Goal: Information Seeking & Learning: Compare options

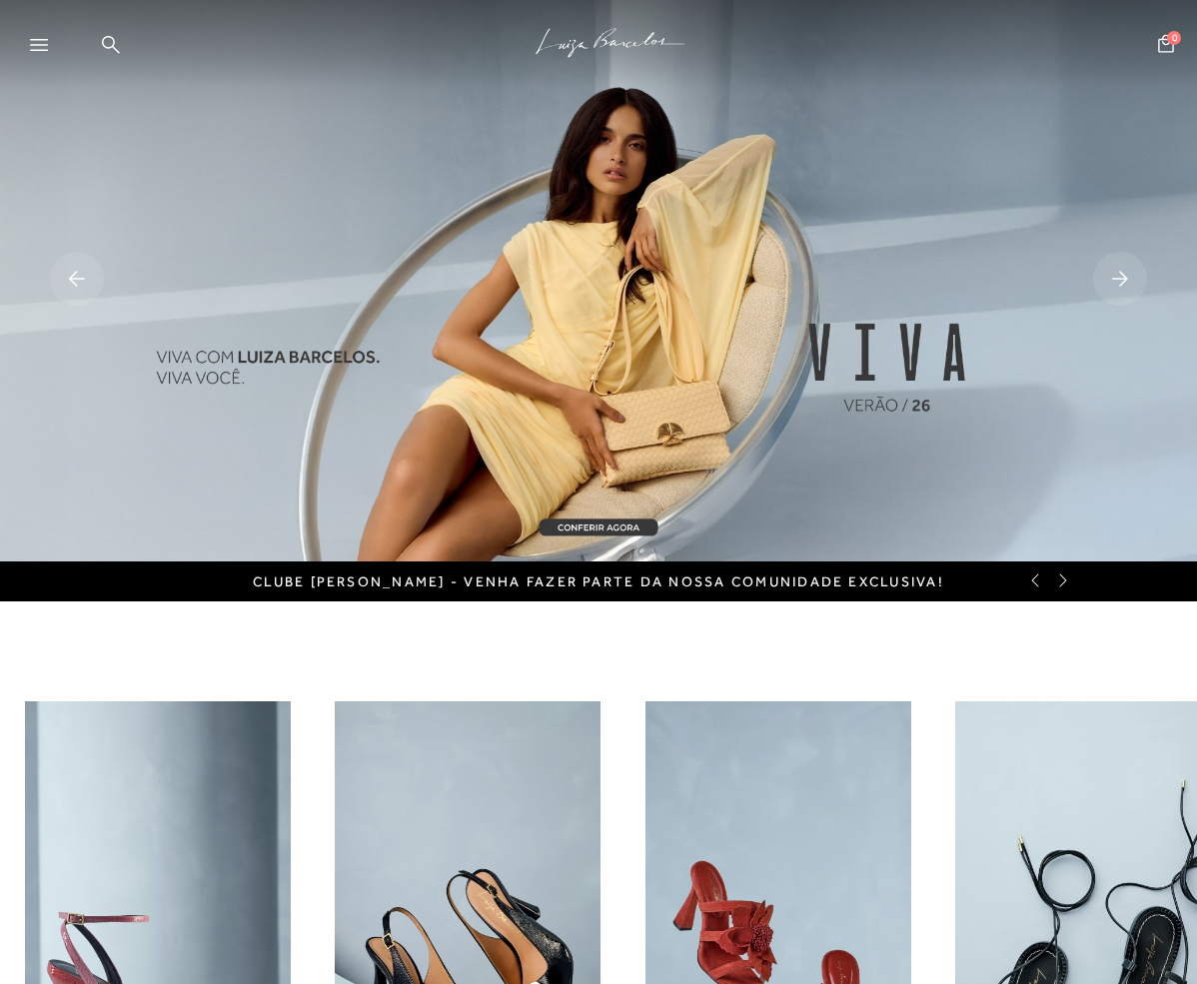
click at [43, 43] on icon at bounding box center [39, 45] width 18 height 12
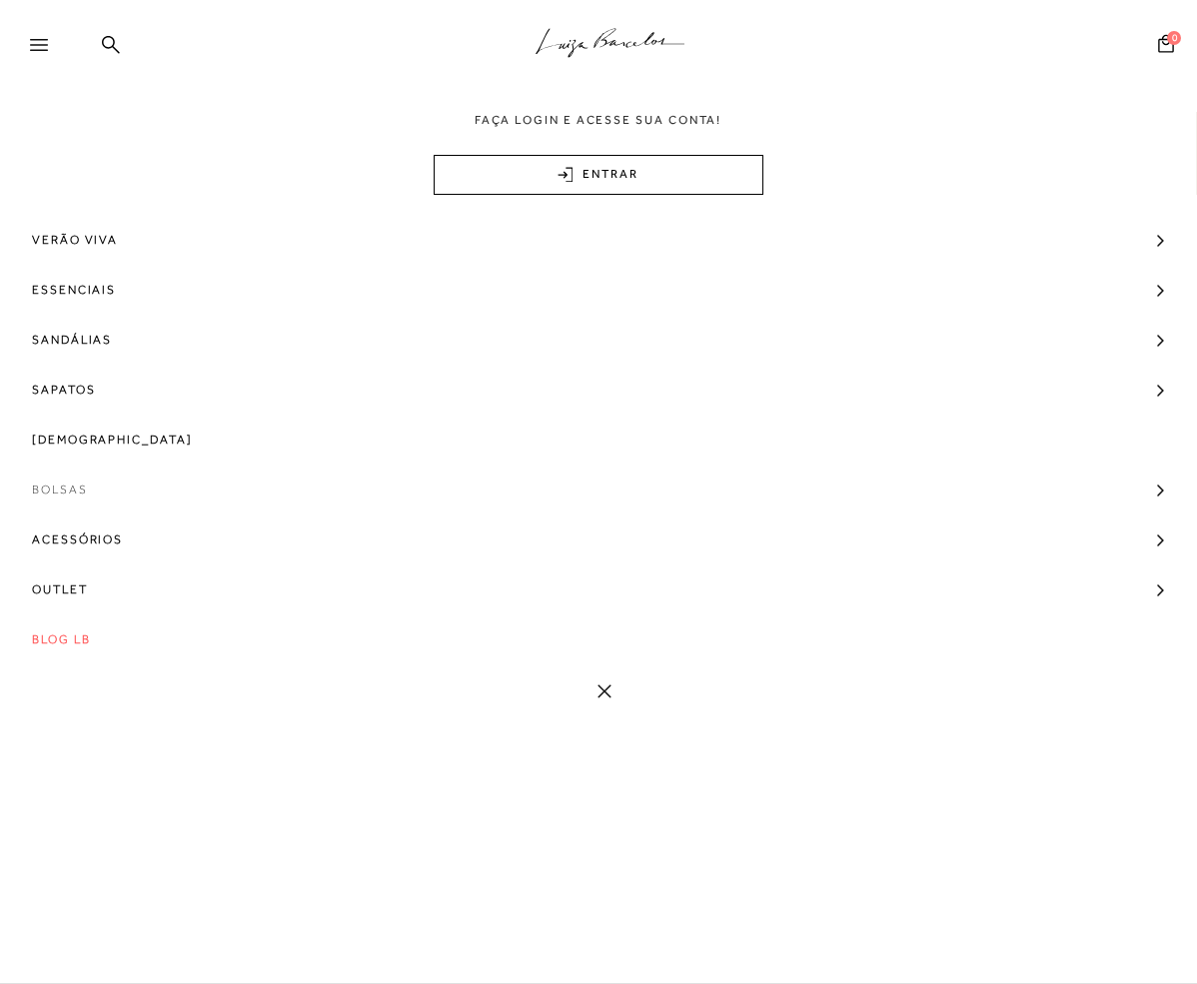
click at [70, 484] on span "Bolsas" at bounding box center [60, 490] width 56 height 50
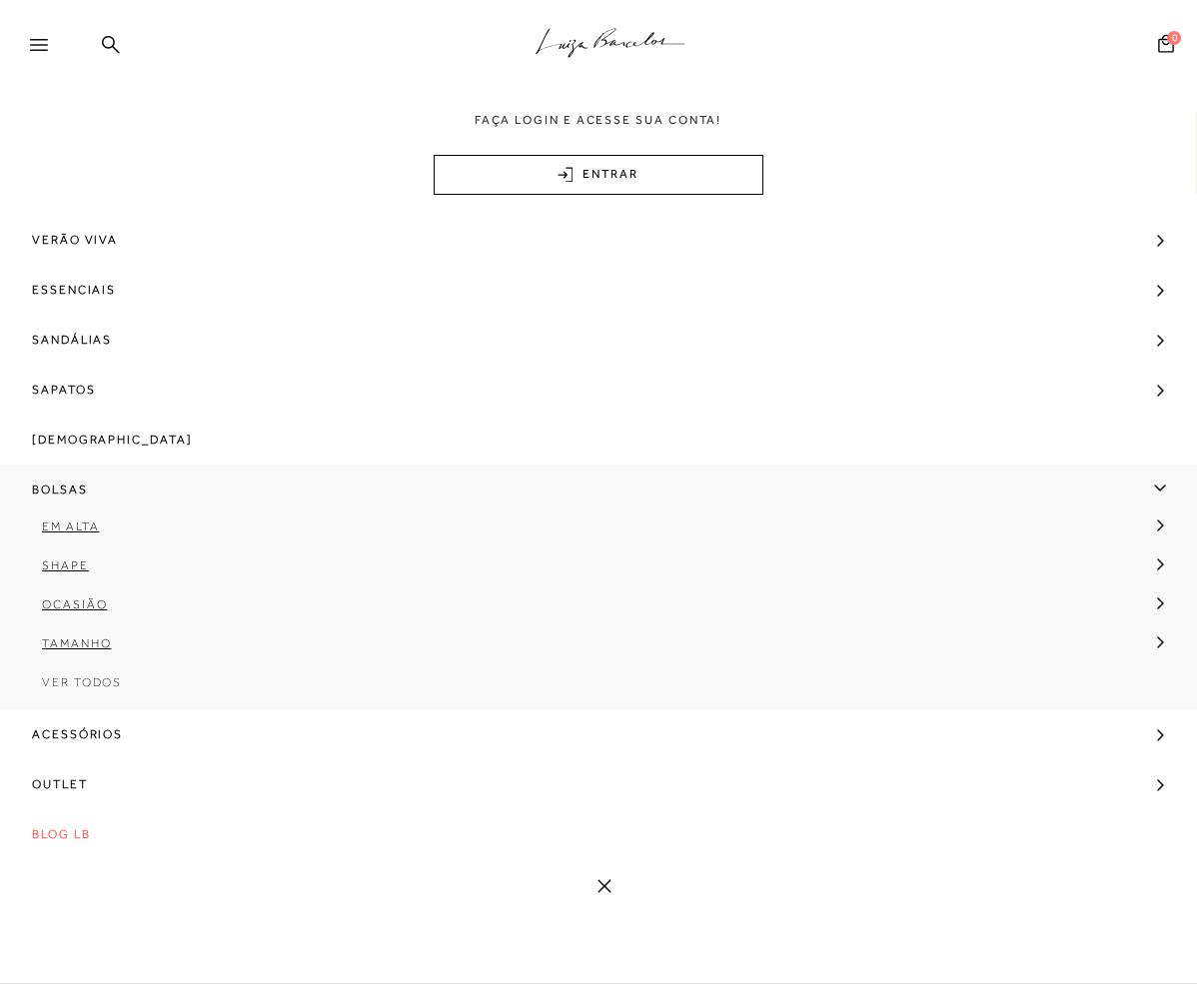
click at [103, 682] on span "Ver Todos" at bounding box center [82, 683] width 80 height 14
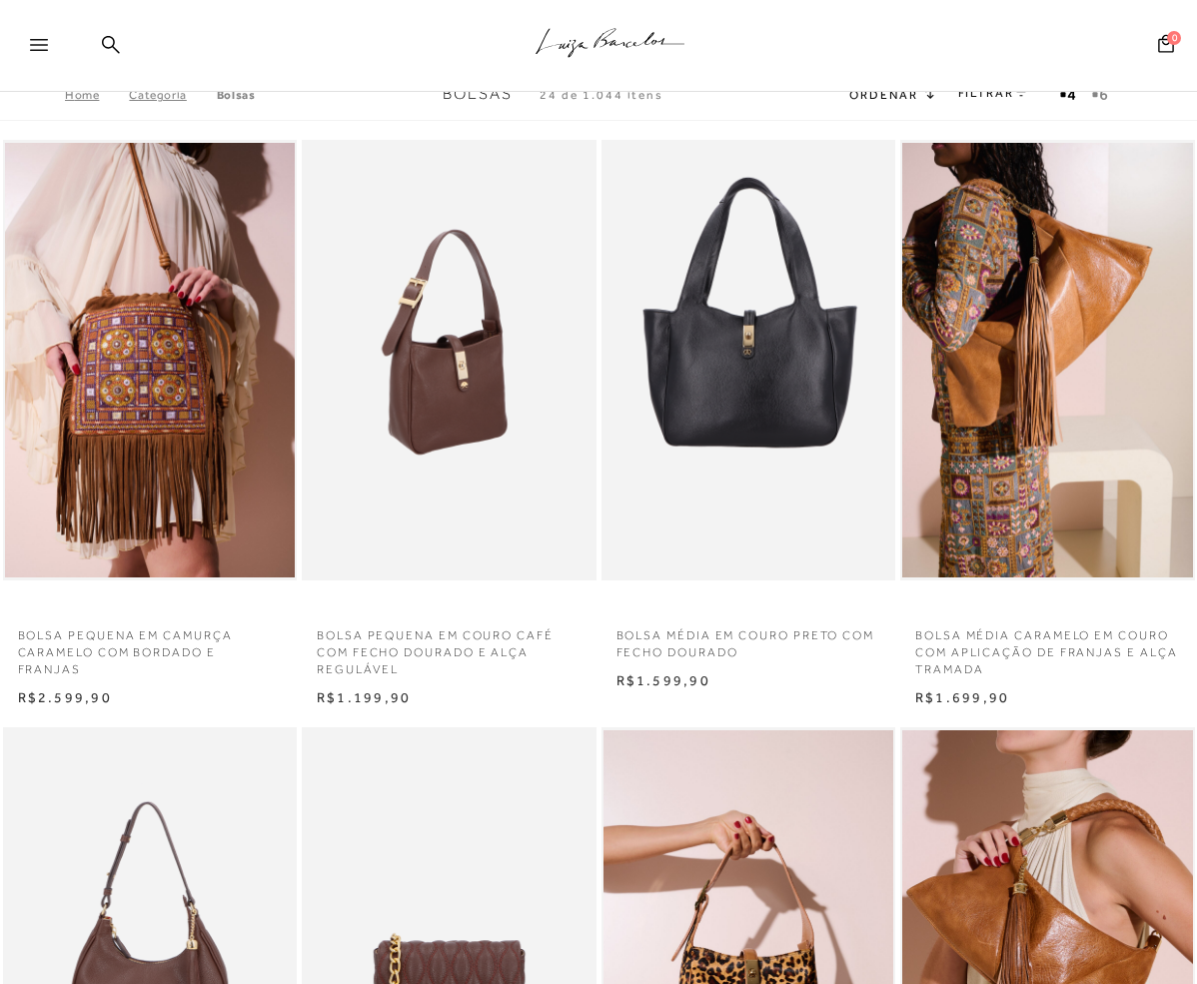
click at [467, 374] on img at bounding box center [450, 361] width 293 height 442
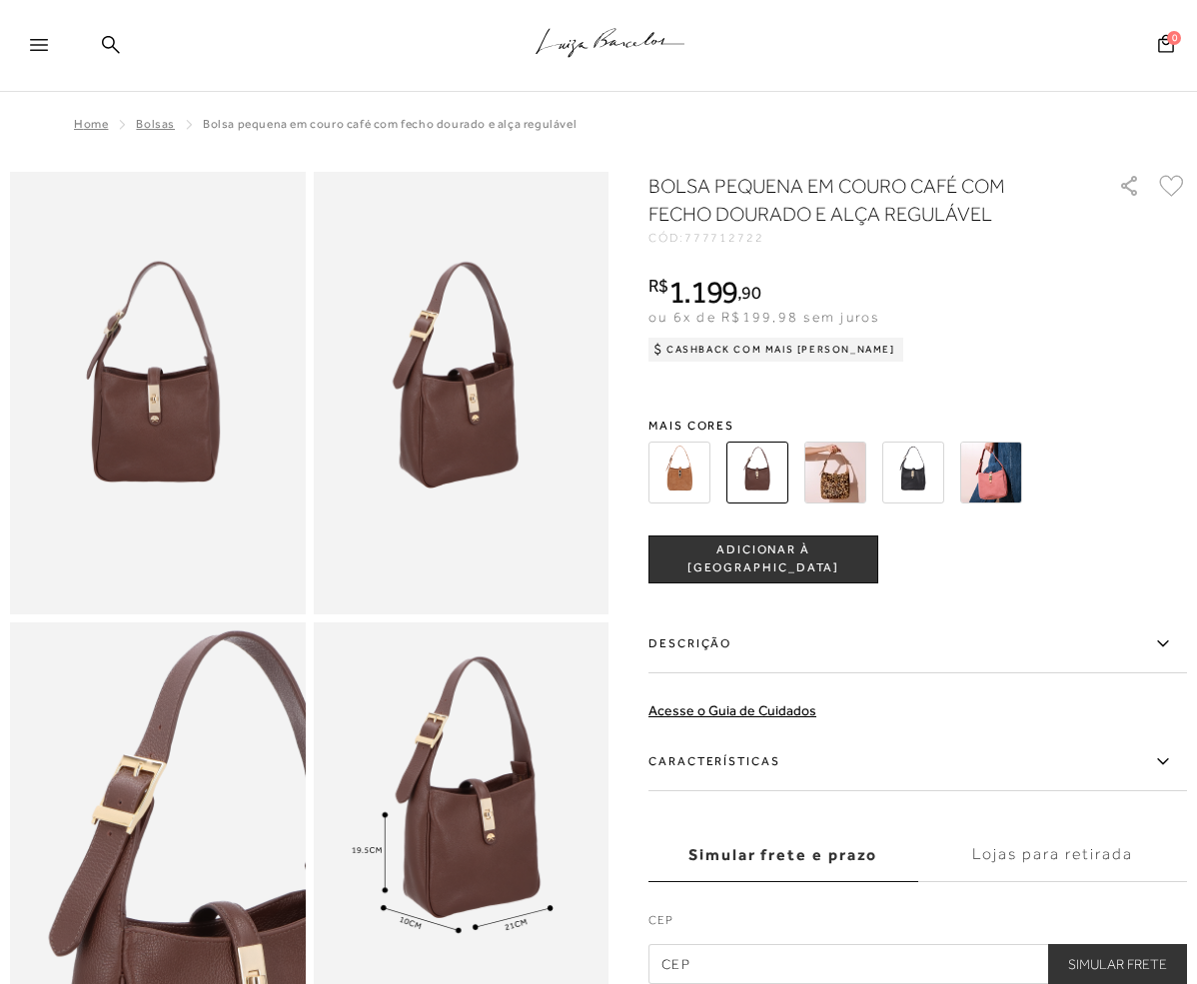
click at [1002, 470] on img at bounding box center [991, 473] width 62 height 62
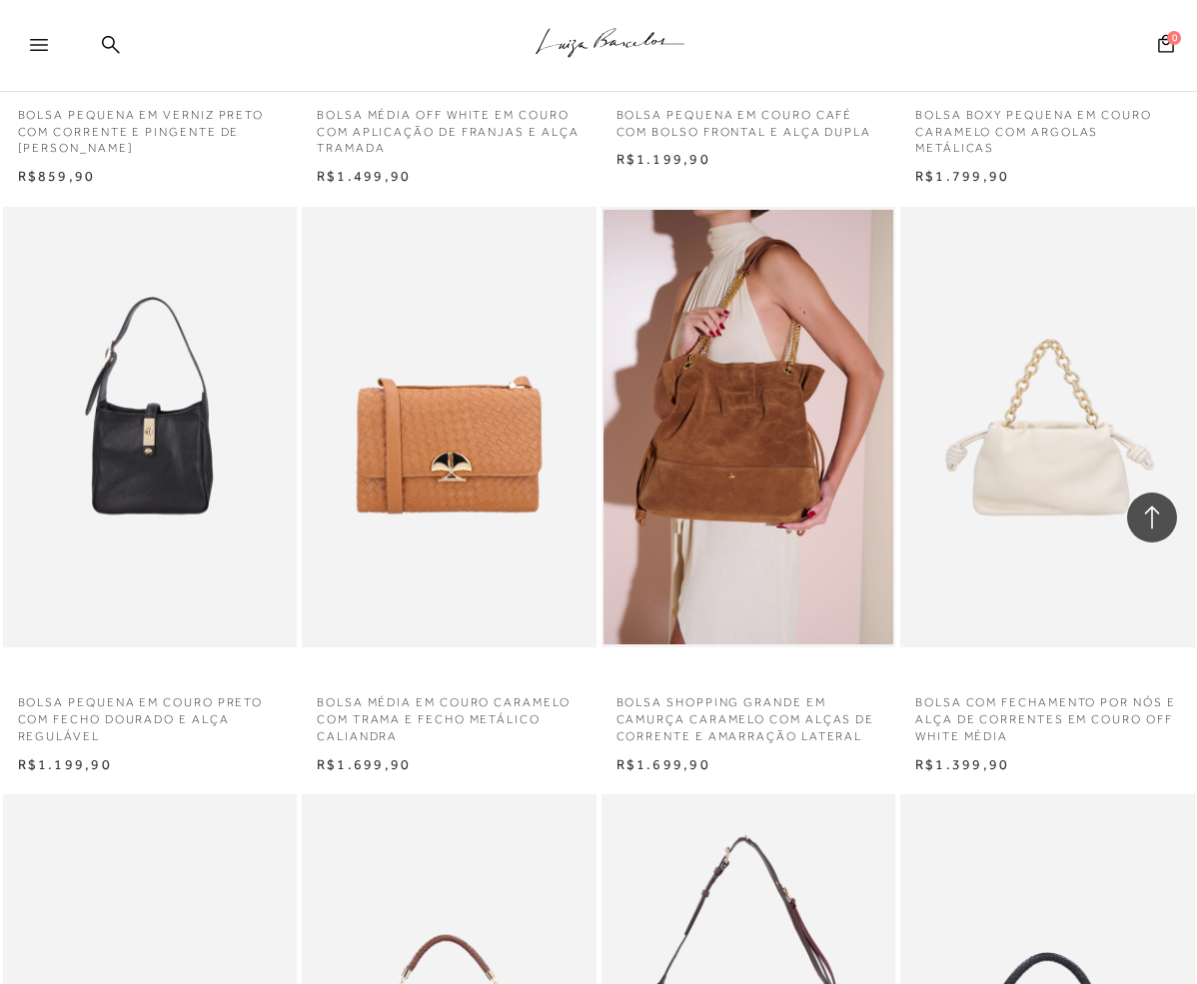
scroll to position [1700, 0]
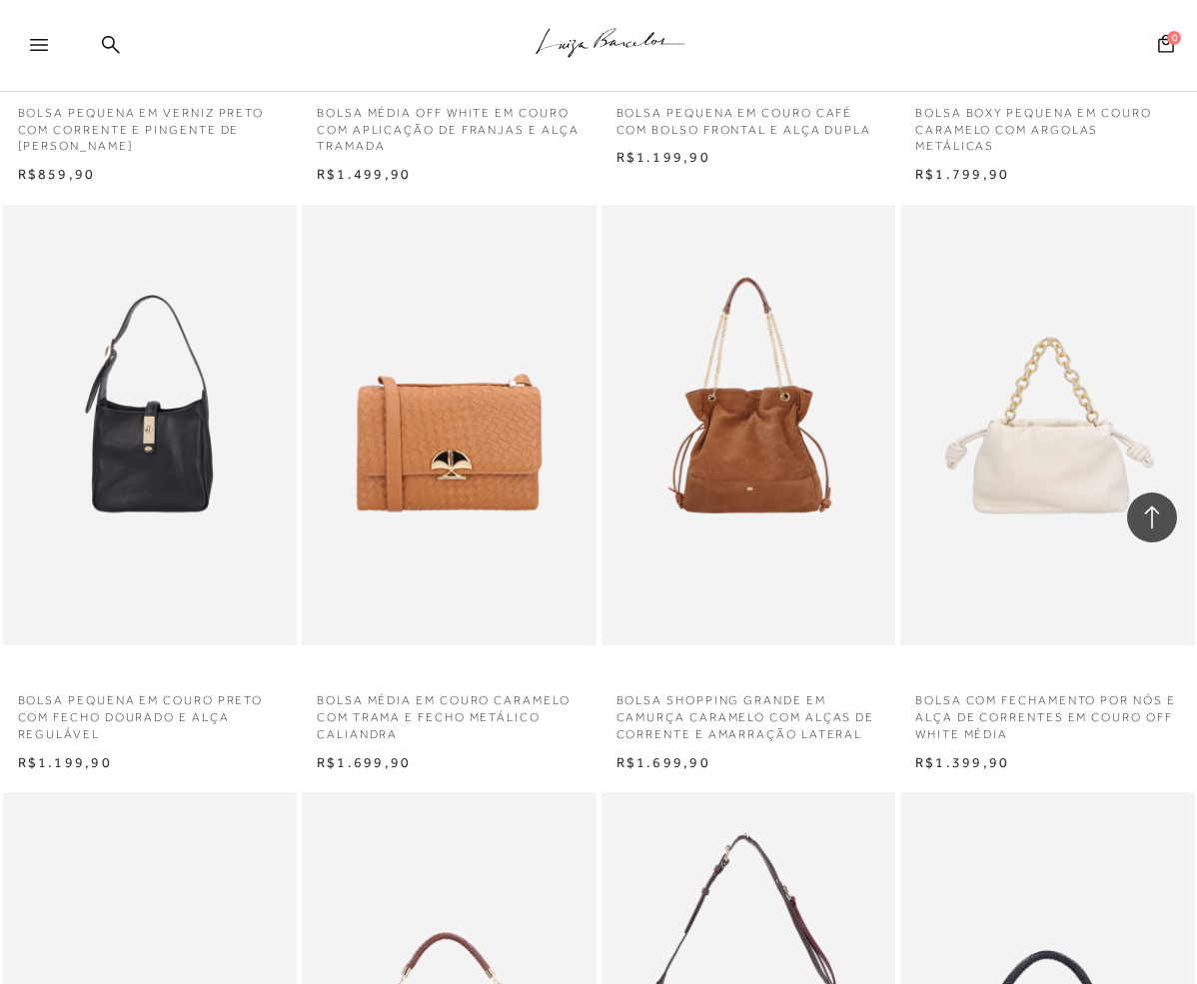
click at [793, 452] on img at bounding box center [750, 426] width 293 height 442
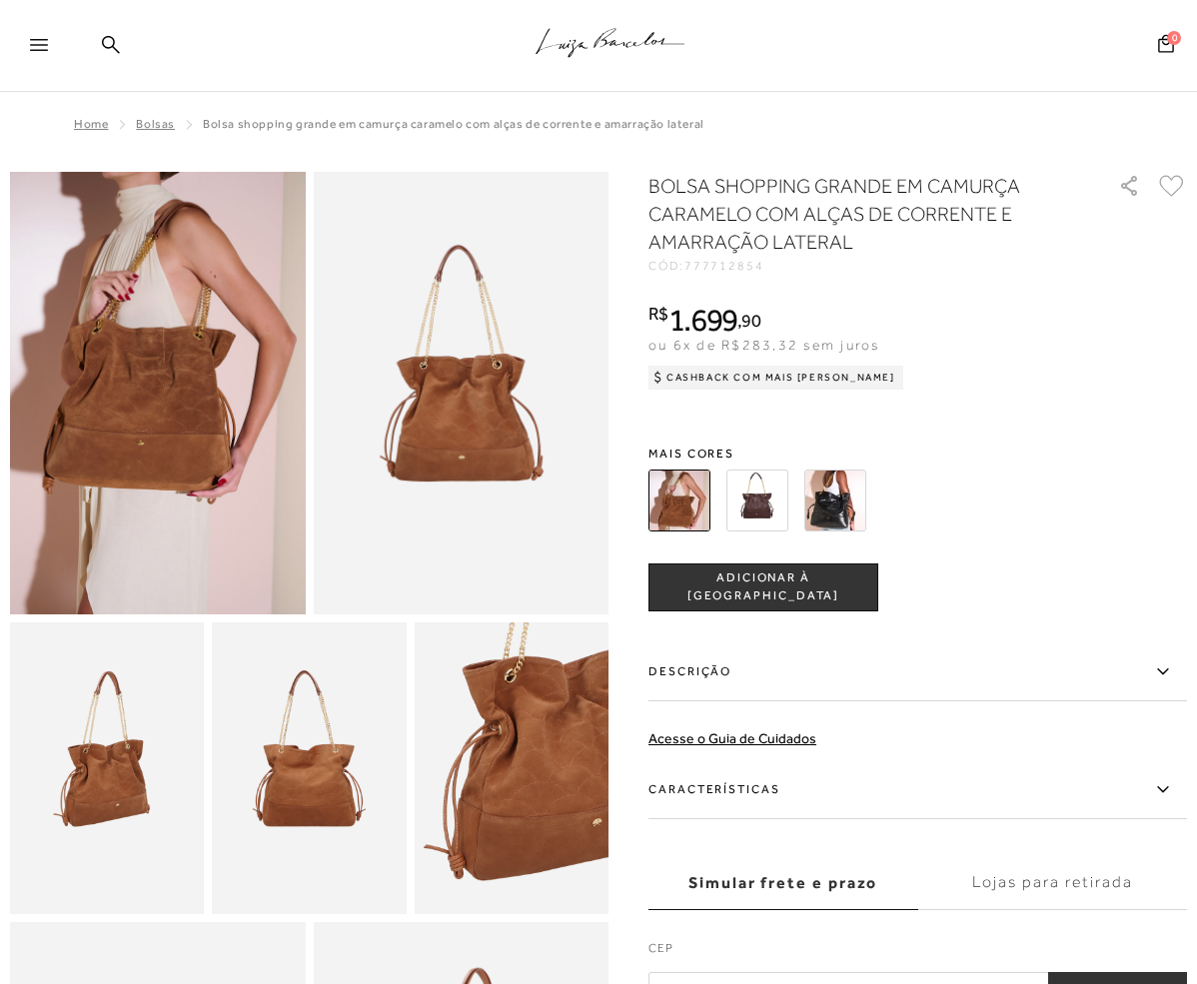
click at [824, 502] on img at bounding box center [836, 501] width 62 height 62
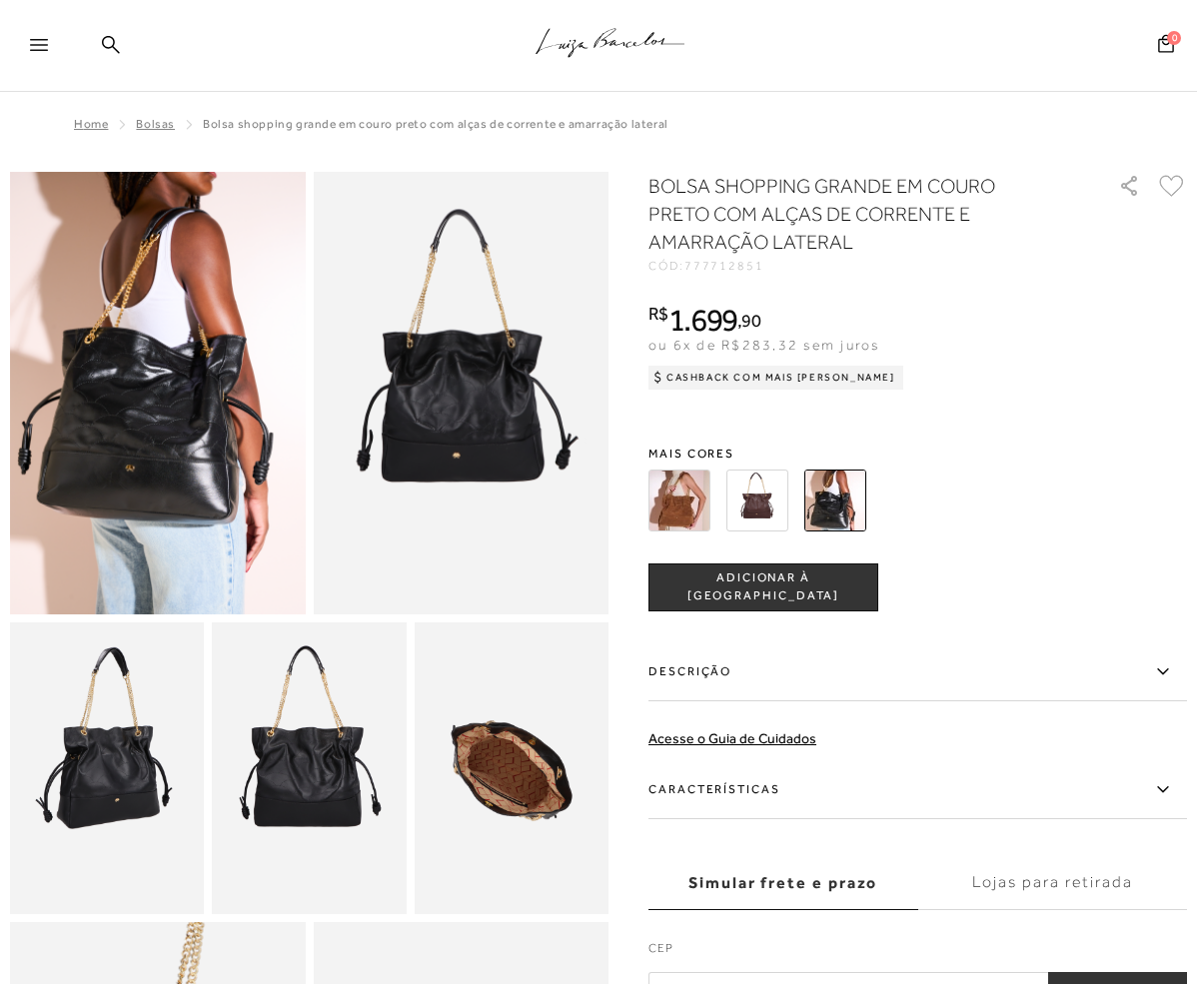
click at [751, 492] on img at bounding box center [758, 501] width 62 height 62
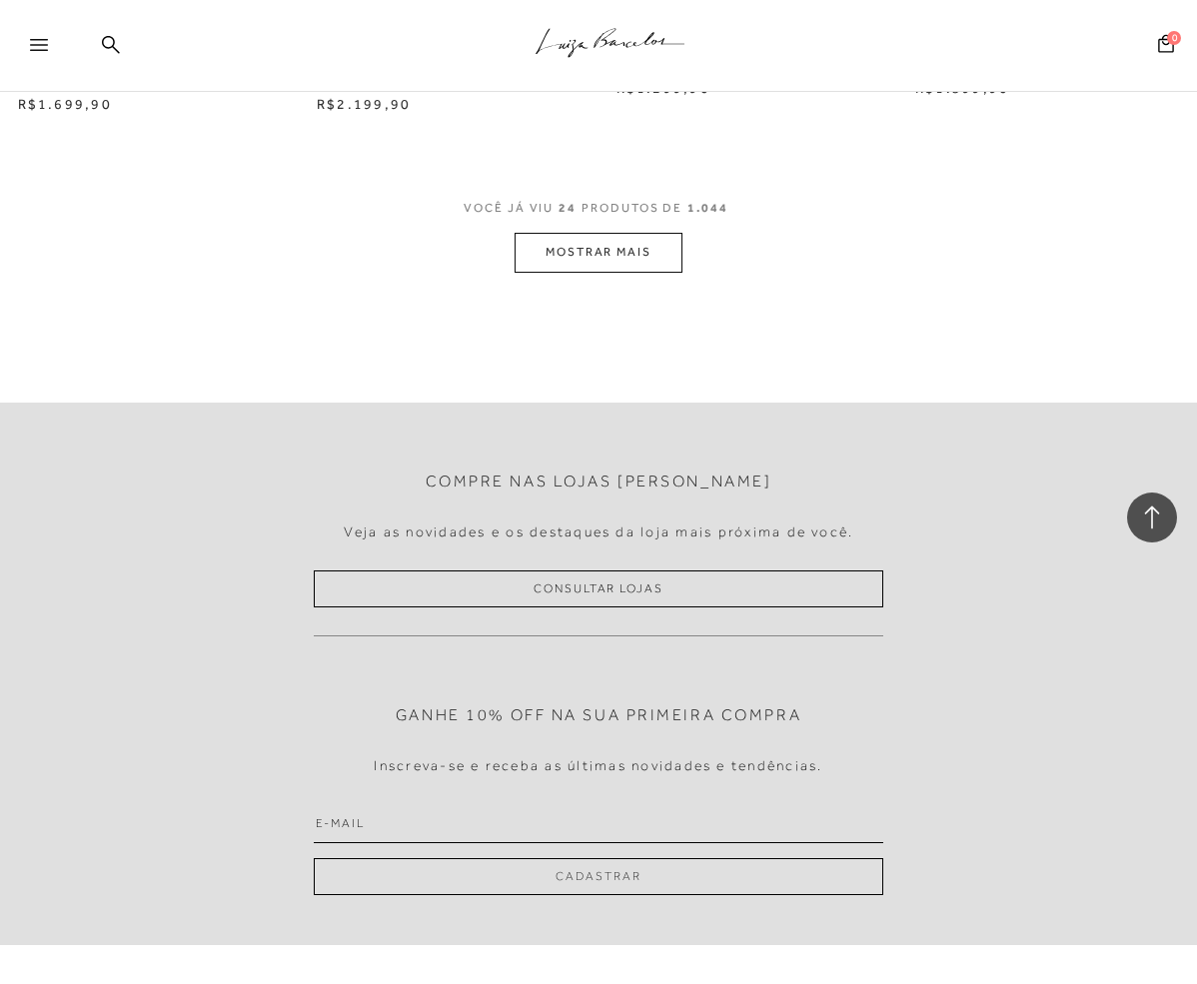
scroll to position [3544, 0]
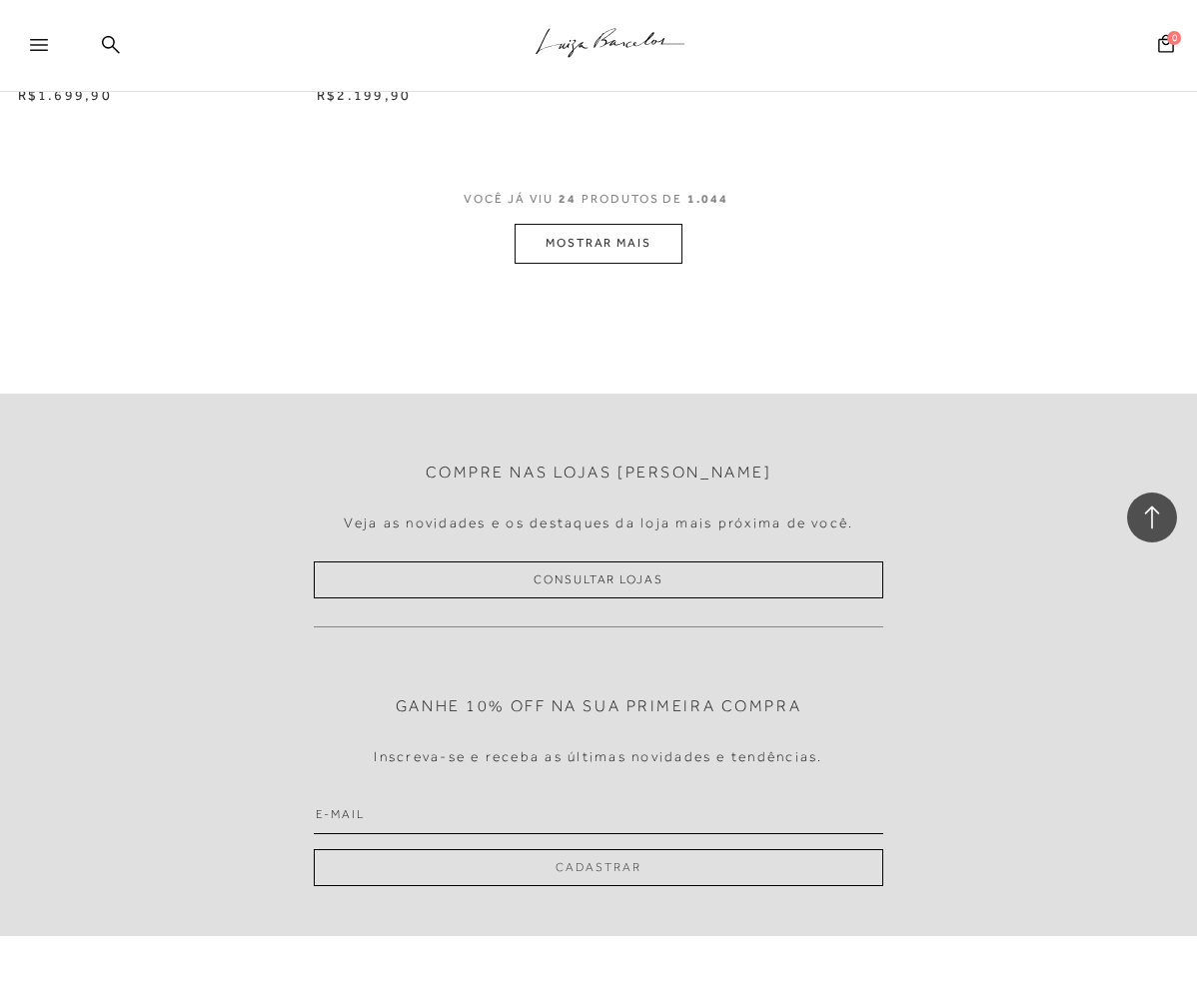
click at [583, 249] on button "MOSTRAR MAIS" at bounding box center [599, 243] width 168 height 39
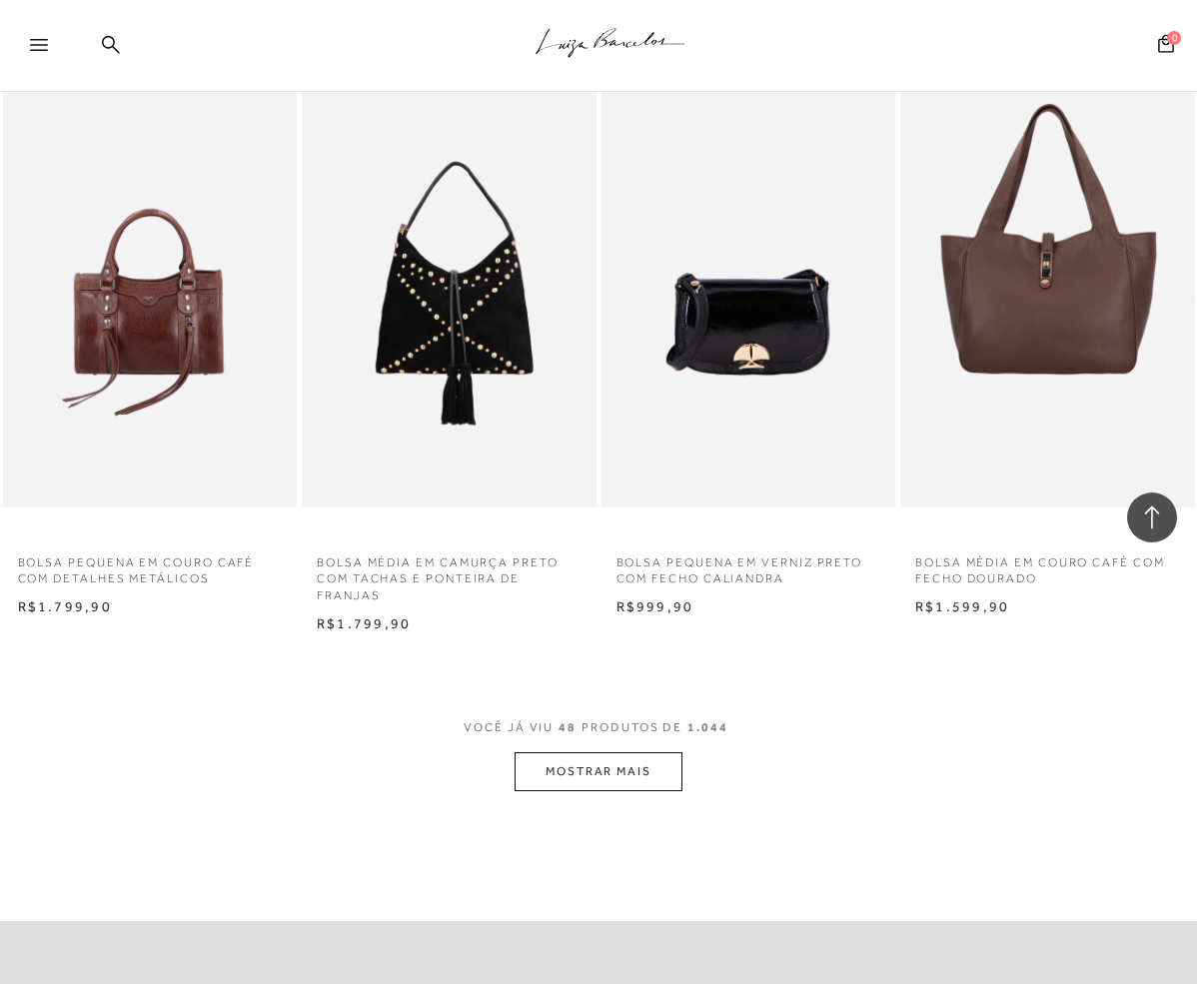
scroll to position [6532, 0]
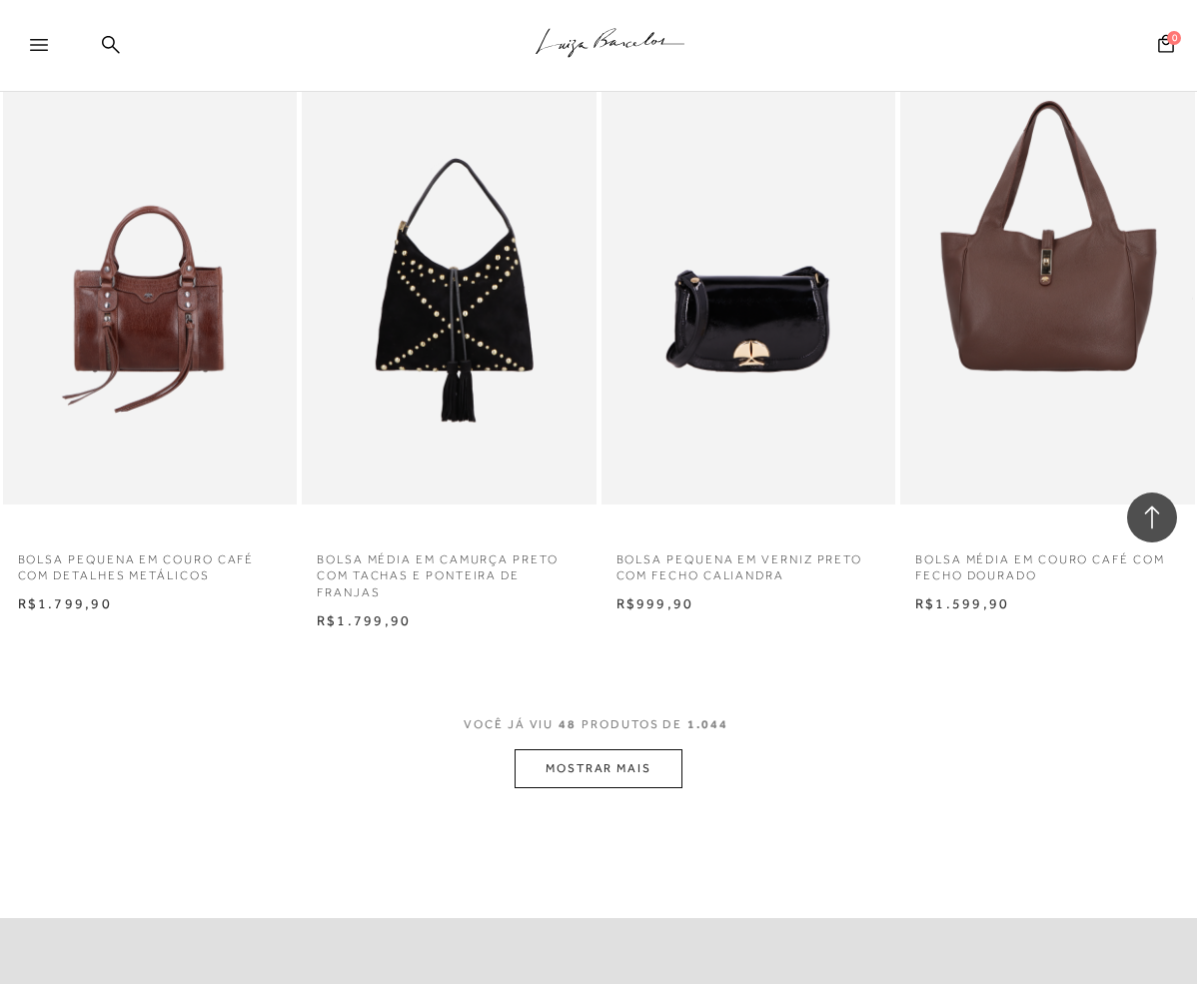
click at [633, 774] on button "MOSTRAR MAIS" at bounding box center [599, 769] width 168 height 39
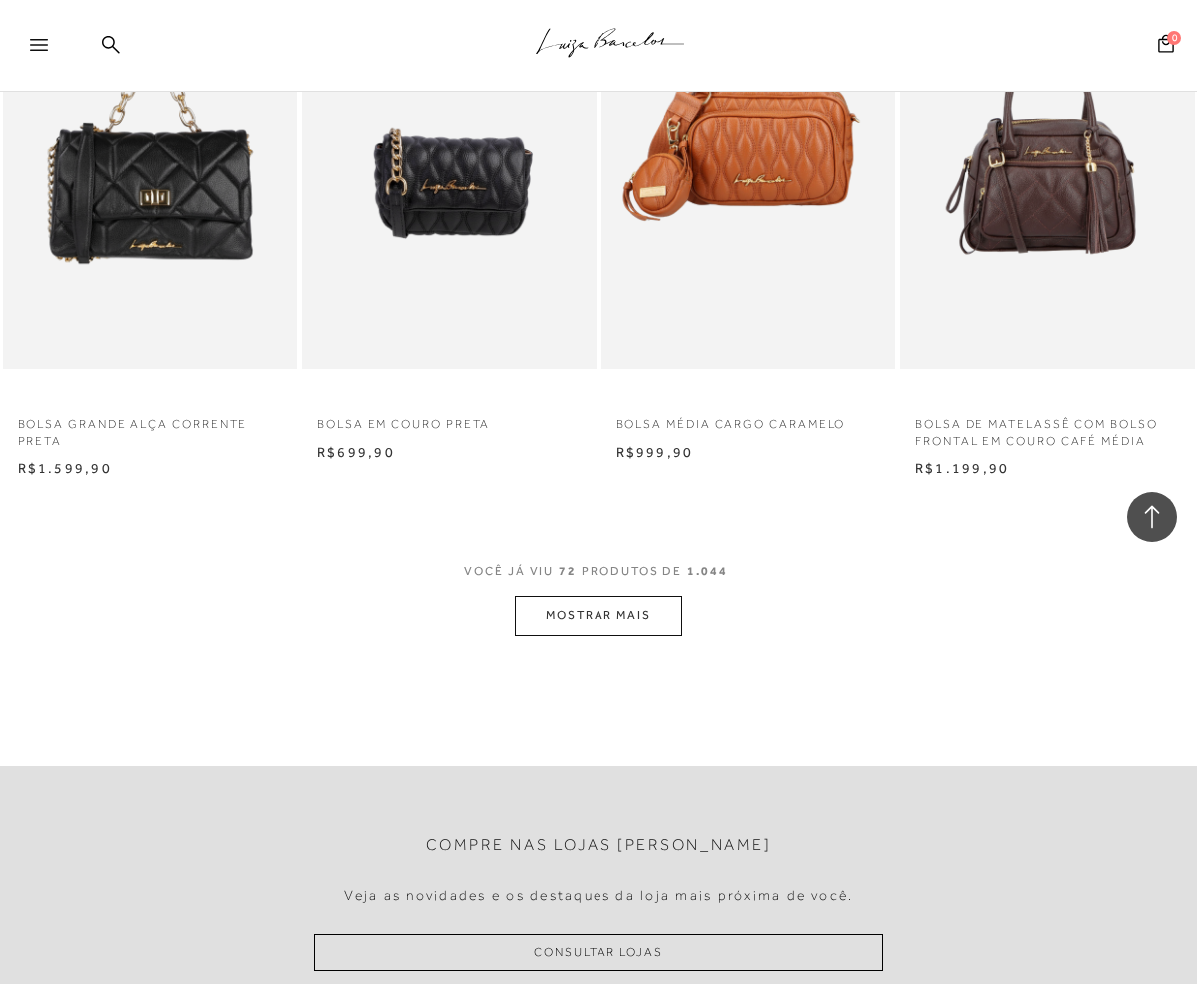
scroll to position [10140, 0]
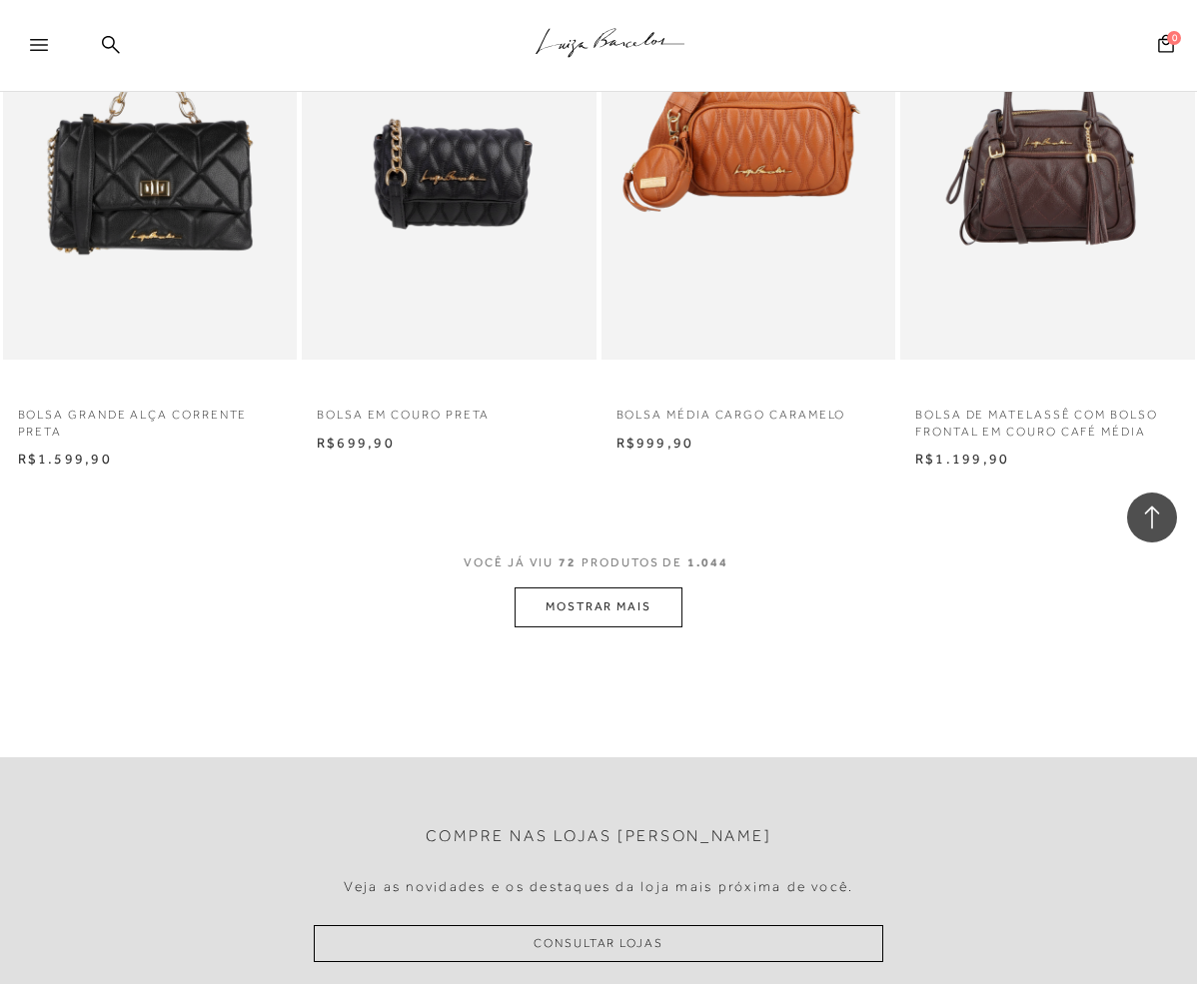
click at [622, 607] on button "MOSTRAR MAIS" at bounding box center [599, 607] width 168 height 39
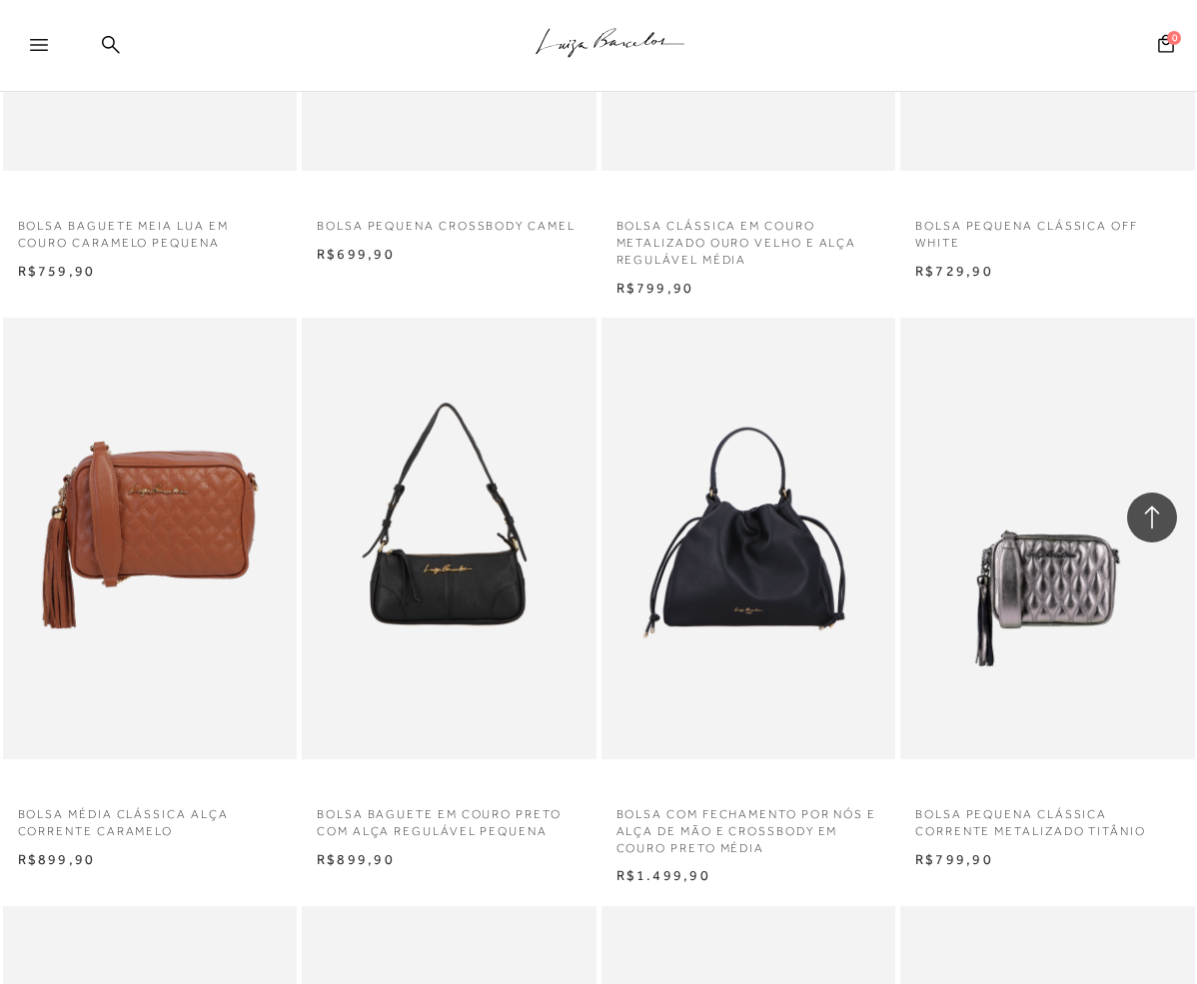
scroll to position [12638, 0]
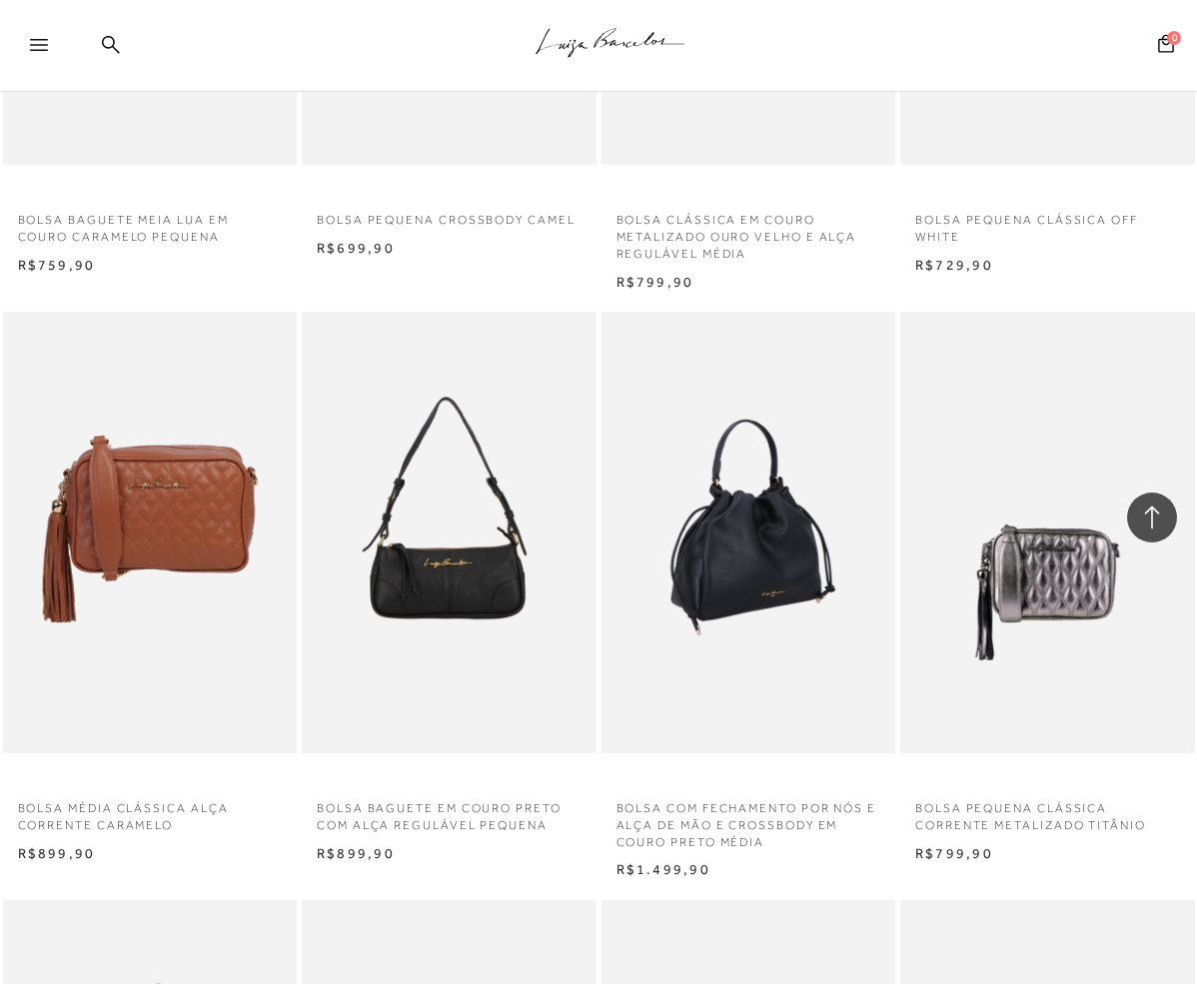
click at [770, 545] on img at bounding box center [750, 533] width 293 height 442
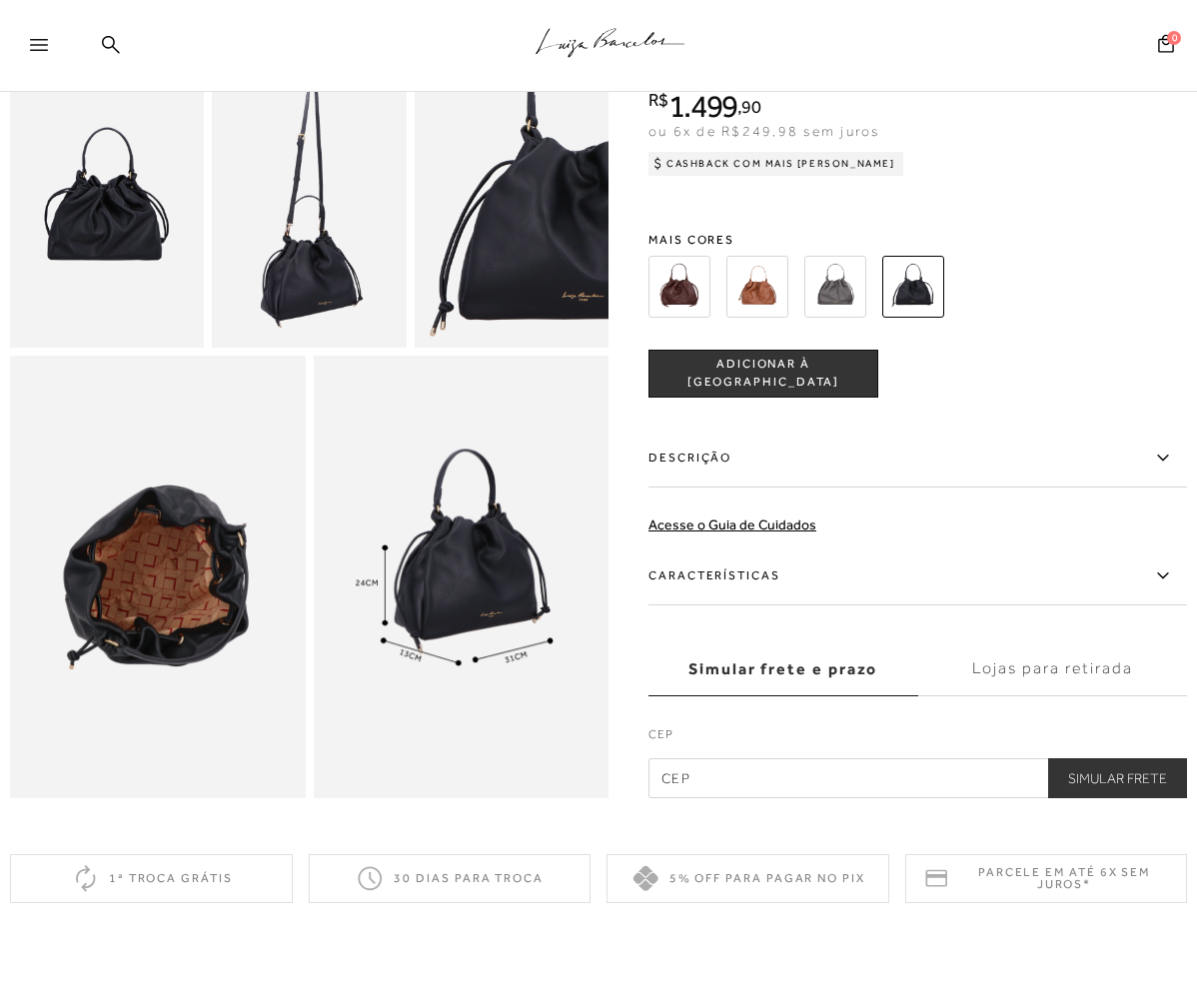
scroll to position [570, 0]
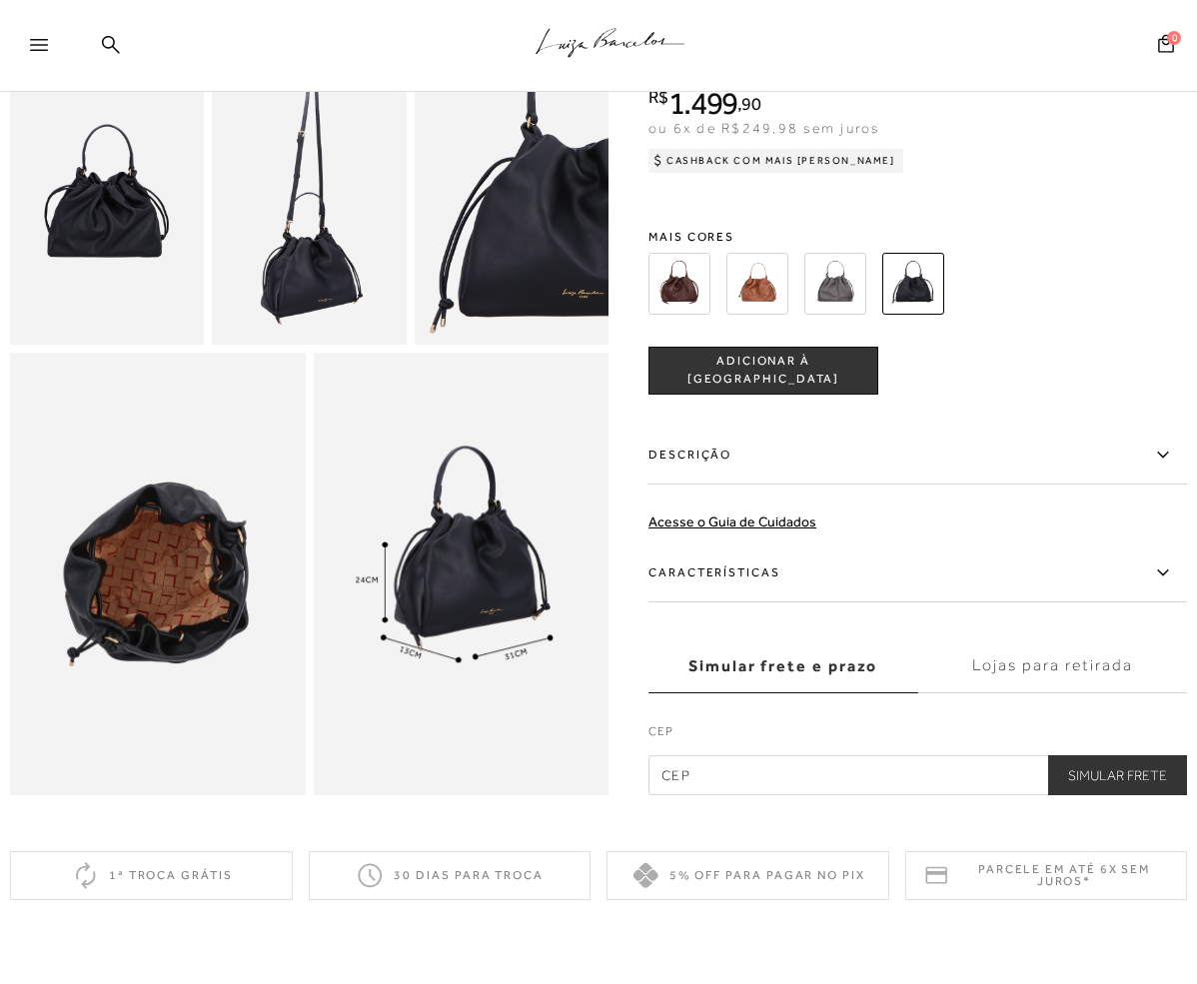
click at [836, 291] on img at bounding box center [836, 284] width 62 height 62
